Goal: Information Seeking & Learning: Learn about a topic

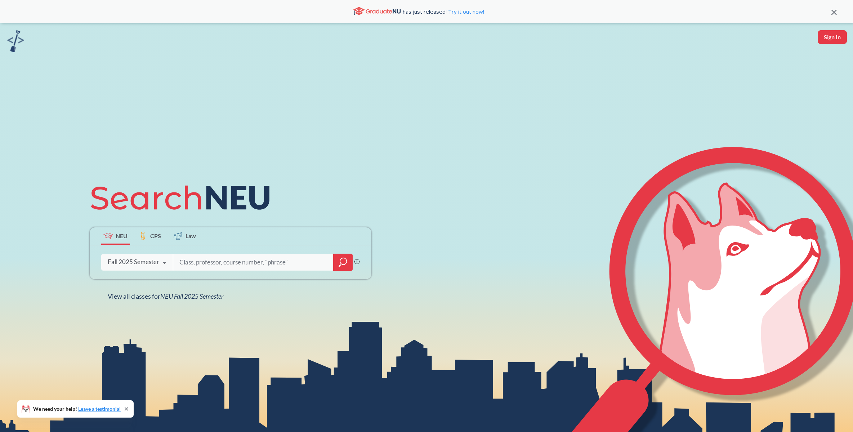
click at [231, 265] on input "search" at bounding box center [254, 262] width 150 height 15
type input "disaster"
click at [341, 264] on icon "magnifying glass" at bounding box center [343, 262] width 9 height 10
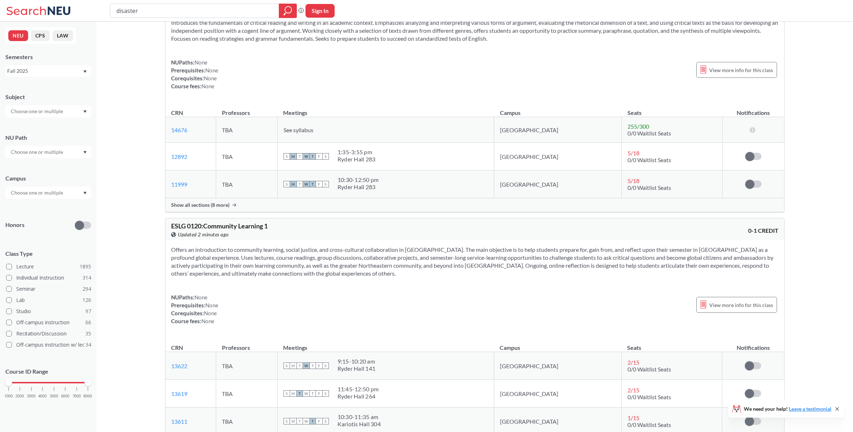
scroll to position [566, 0]
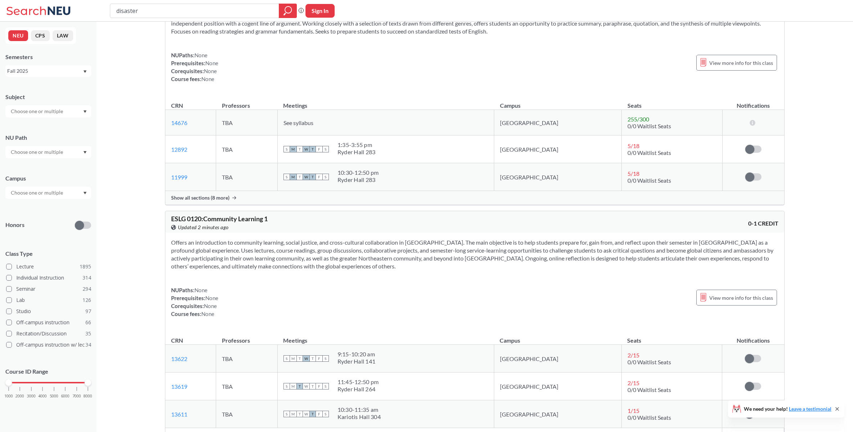
click at [58, 115] on input "text" at bounding box center [37, 111] width 61 height 9
click at [90, 89] on div "Subject CS ( 114 ) Computer Science NRSG ( 75 ) Nursing EECE ( 72 ) Electrical …" at bounding box center [48, 102] width 86 height 32
click at [46, 195] on input "text" at bounding box center [37, 192] width 61 height 9
click at [43, 206] on div "[GEOGRAPHIC_DATA] ( 2057 )" at bounding box center [49, 209] width 81 height 8
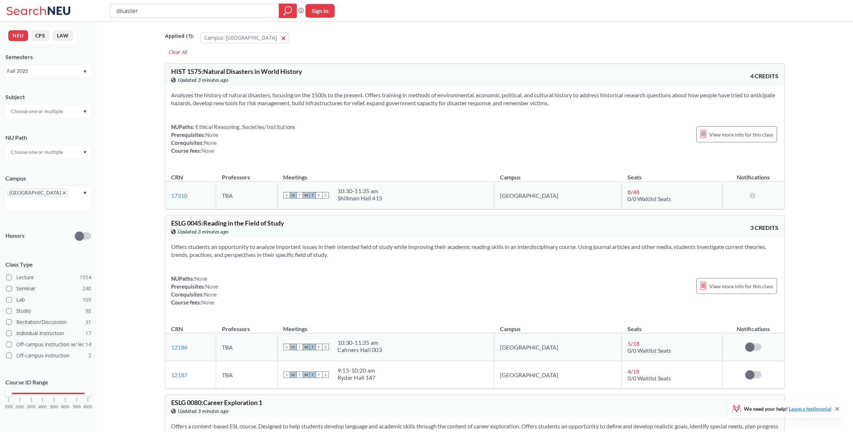
click at [152, 11] on input "disaster" at bounding box center [195, 11] width 158 height 12
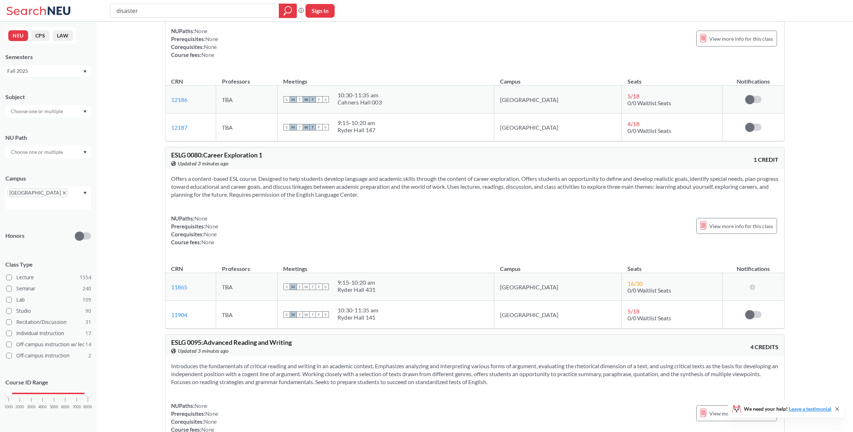
scroll to position [388, 0]
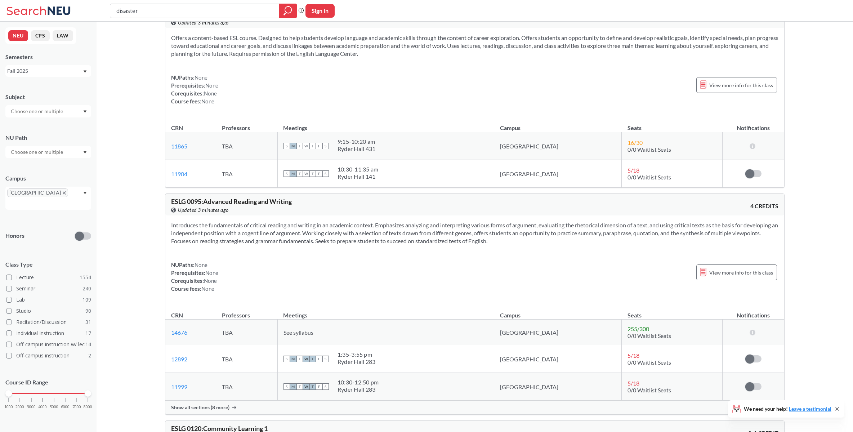
drag, startPoint x: 147, startPoint y: 12, endPoint x: 66, endPoint y: 5, distance: 80.6
click at [67, 5] on div "disaster Phrase search guarantees the exact search appears in the results. Ex. …" at bounding box center [426, 11] width 853 height 22
type input "resilience"
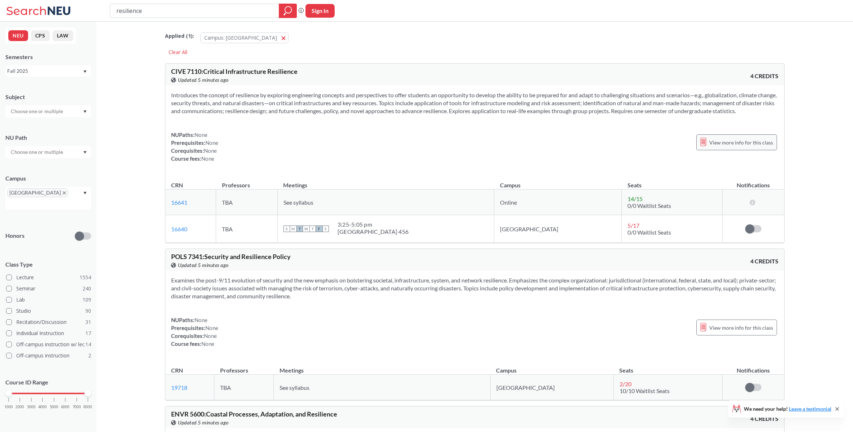
click at [731, 147] on span "View more info for this class" at bounding box center [741, 142] width 64 height 9
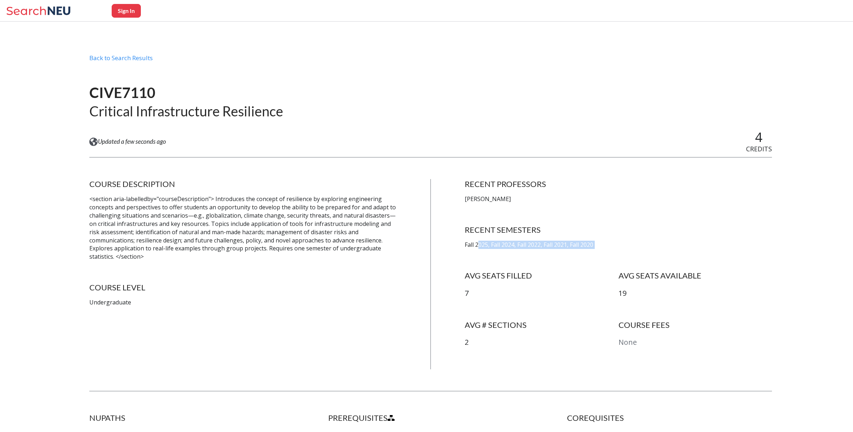
drag, startPoint x: 481, startPoint y: 247, endPoint x: 561, endPoint y: 266, distance: 82.8
click at [561, 266] on div "RECENT PROFESSORS [PERSON_NAME] RECENT SEMESTERS Fall 2025, Fall 2024, Fall 202…" at bounding box center [618, 274] width 307 height 190
click at [513, 282] on div "AVG SEATS FILLED 7" at bounding box center [541, 285] width 153 height 28
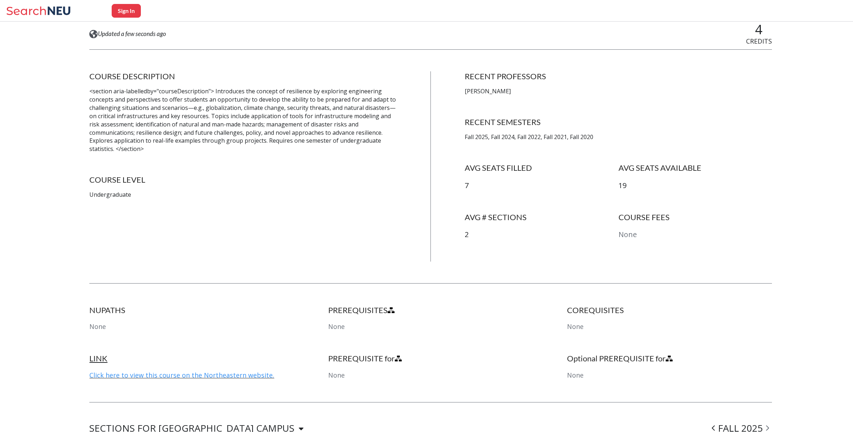
scroll to position [108, 0]
click at [243, 376] on link "Click here to view this course on the Northeastern website." at bounding box center [181, 374] width 185 height 9
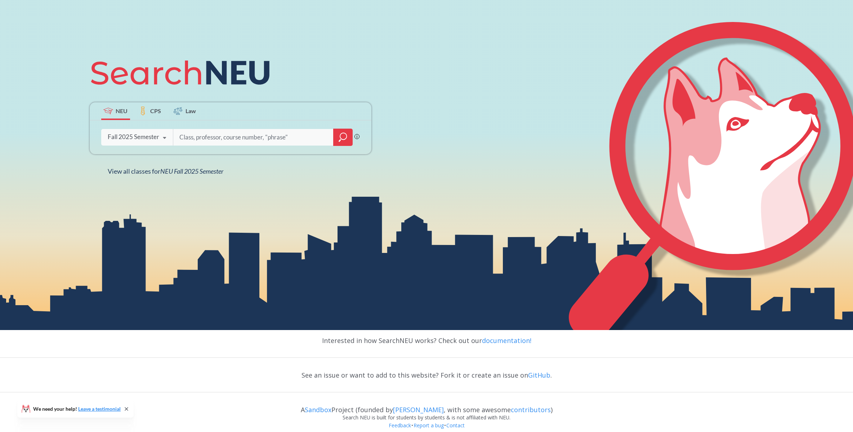
scroll to position [115, 0]
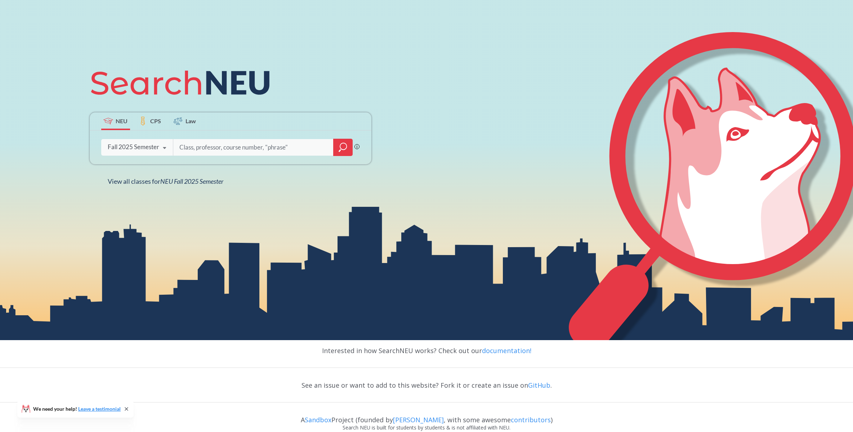
click at [148, 142] on div "Fall 2025 Semester Fall 2025 Semester Summer 2 2025 Semester Summer Full 2025 S…" at bounding box center [137, 147] width 72 height 18
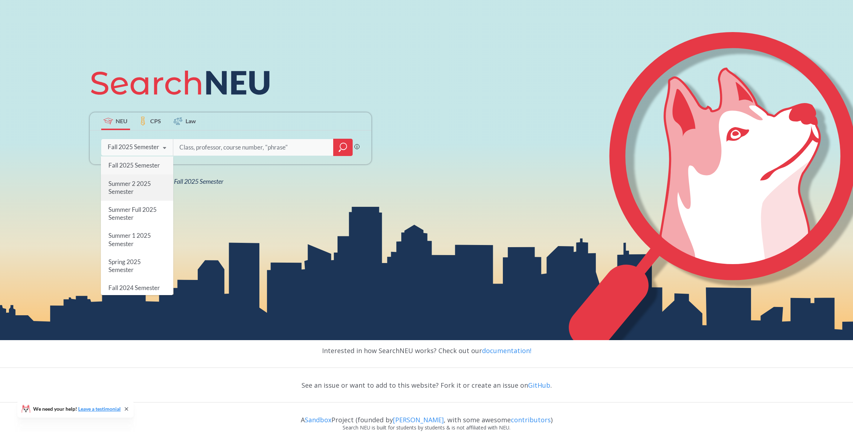
click at [141, 185] on span "Summer 2 2025 Semester" at bounding box center [129, 186] width 43 height 15
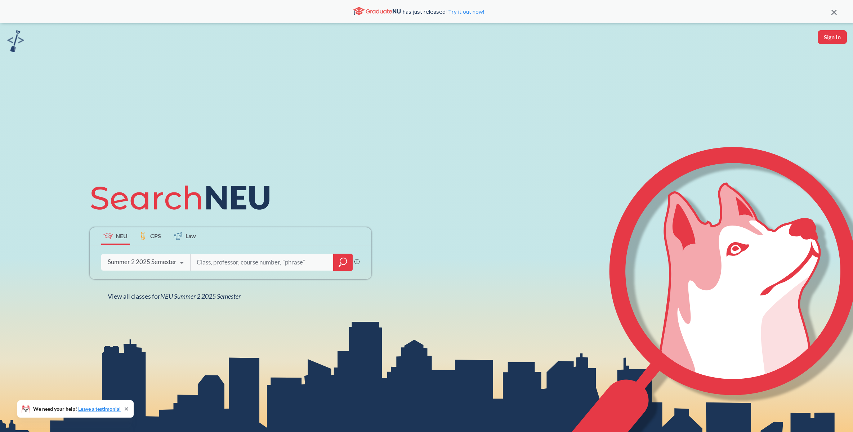
click at [218, 264] on input "search" at bounding box center [262, 262] width 133 height 15
type input "s"
type input "resilience"
